Goal: Check status

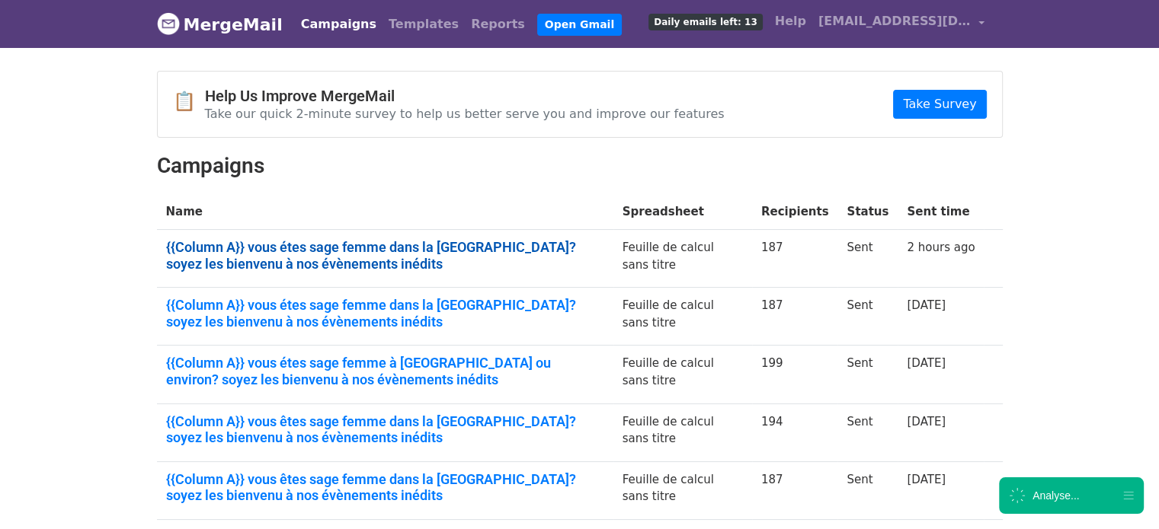
click at [292, 251] on link "{{Column A}} vous étes sage femme dans la région parisienne? soyez les bienvenu…" at bounding box center [385, 255] width 438 height 33
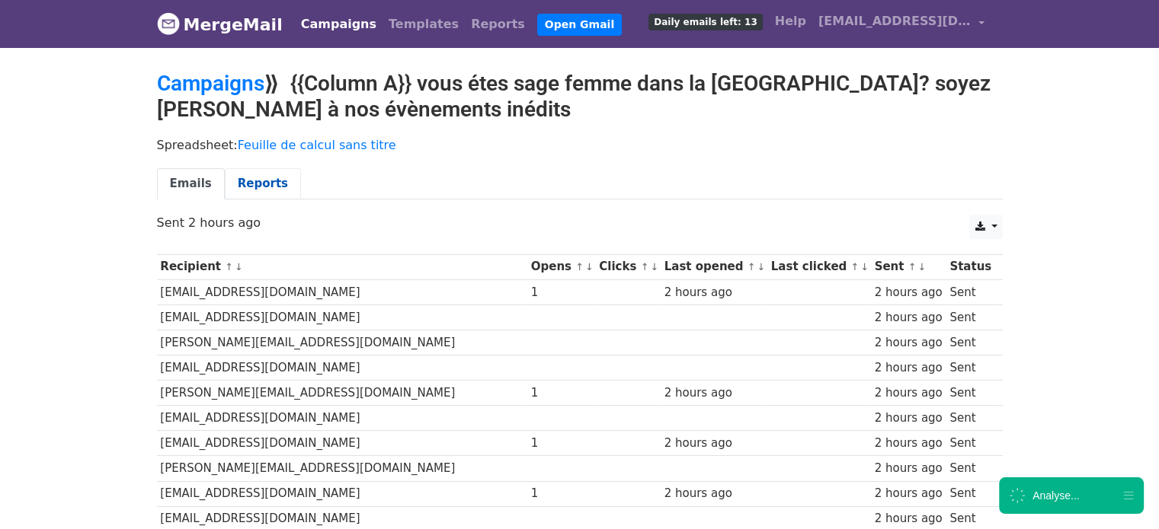
click at [251, 169] on link "Reports" at bounding box center [263, 183] width 76 height 31
